Goal: Download file/media

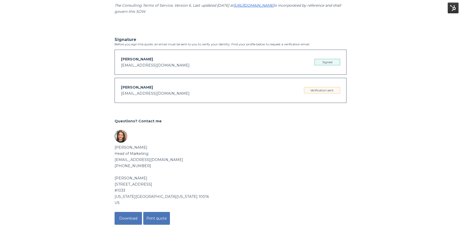
scroll to position [783, 0]
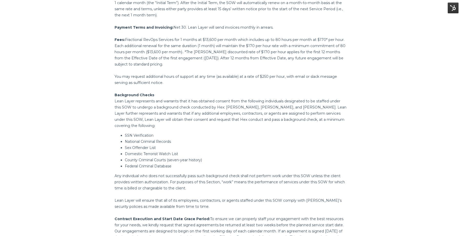
scroll to position [783, 0]
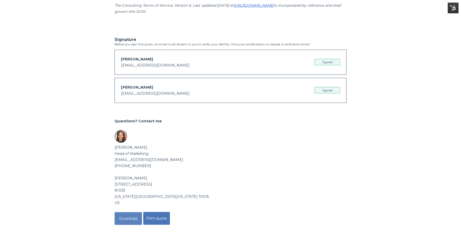
click at [127, 221] on button "Download" at bounding box center [128, 218] width 27 height 13
click at [131, 217] on button "Download" at bounding box center [128, 218] width 27 height 13
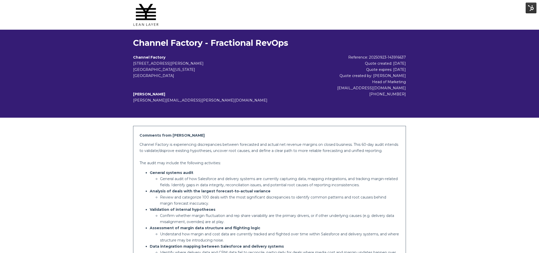
scroll to position [375, 0]
